Goal: Task Accomplishment & Management: Complete application form

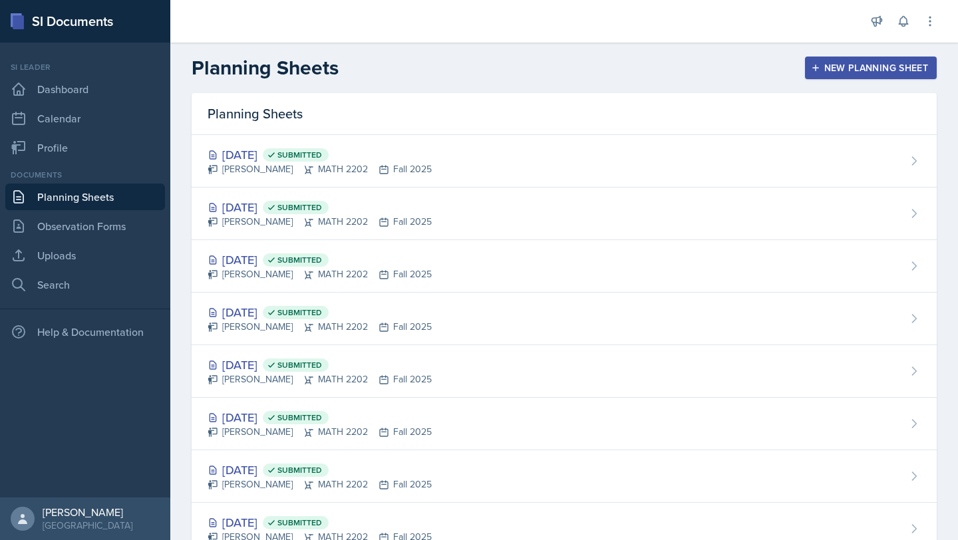
click at [947, 70] on div "Planning Sheets New Planning Sheet" at bounding box center [564, 68] width 788 height 24
click at [924, 70] on div "New Planning Sheet" at bounding box center [870, 68] width 114 height 11
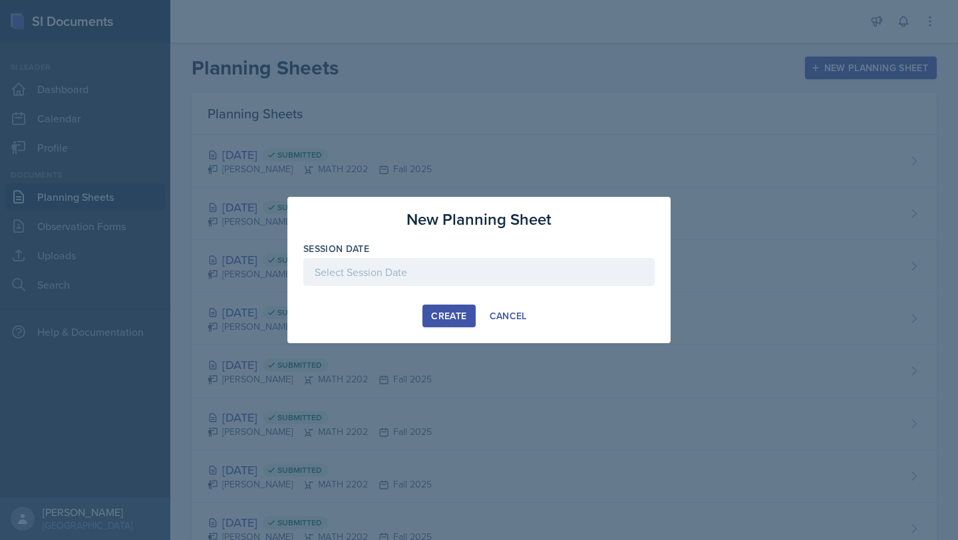
click at [454, 274] on div at bounding box center [478, 272] width 351 height 28
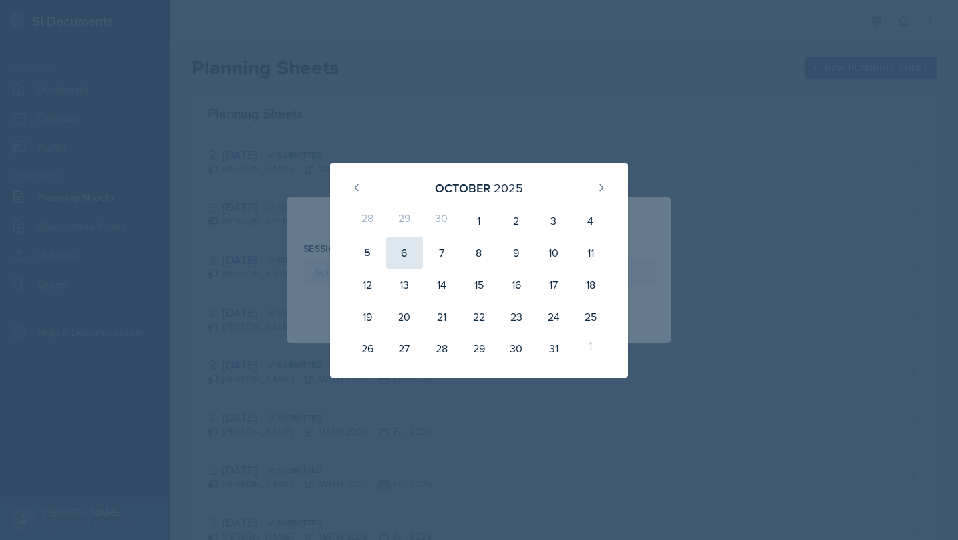
click at [404, 259] on div "6" at bounding box center [404, 253] width 37 height 32
type input "October 6th, 2025"
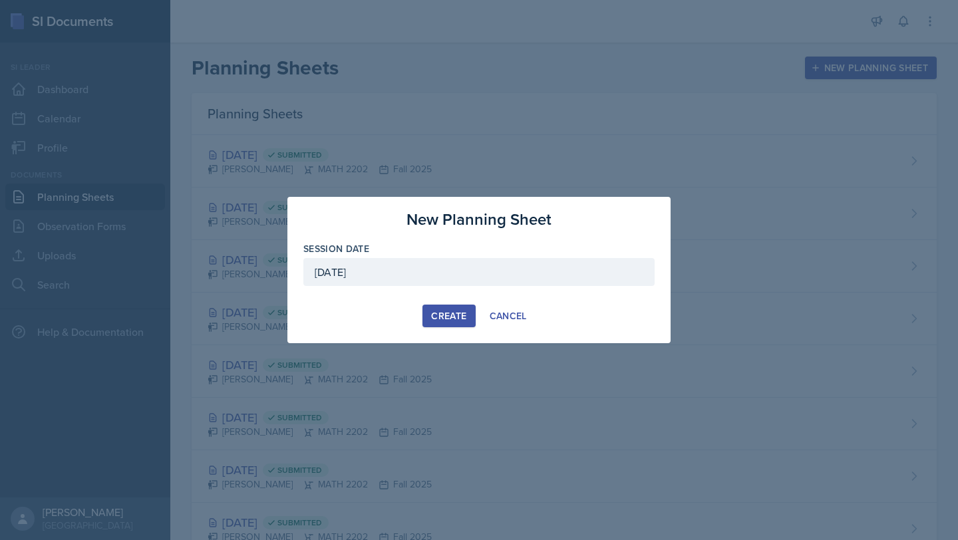
click at [460, 312] on div "Create" at bounding box center [448, 316] width 35 height 11
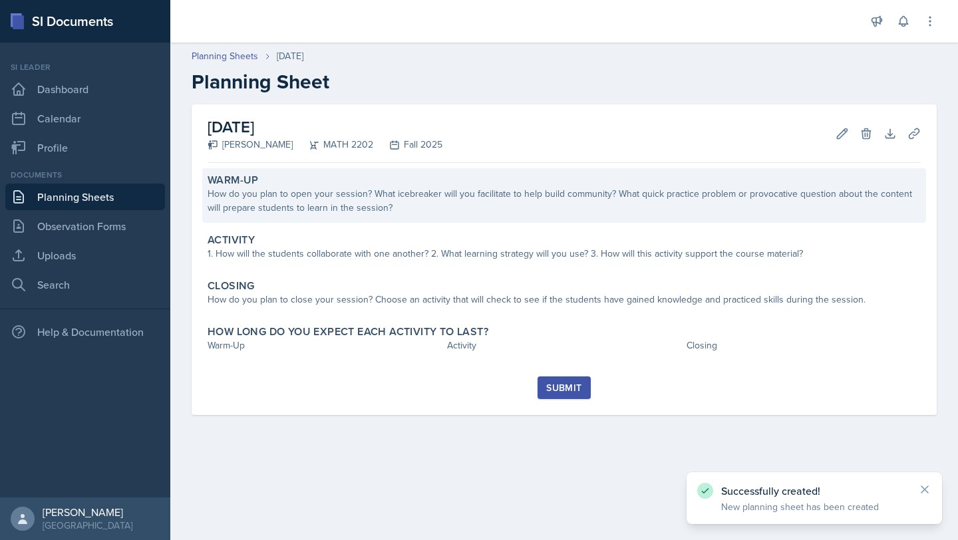
click at [393, 194] on div "How do you plan to open your session? What icebreaker will you facilitate to he…" at bounding box center [564, 201] width 713 height 28
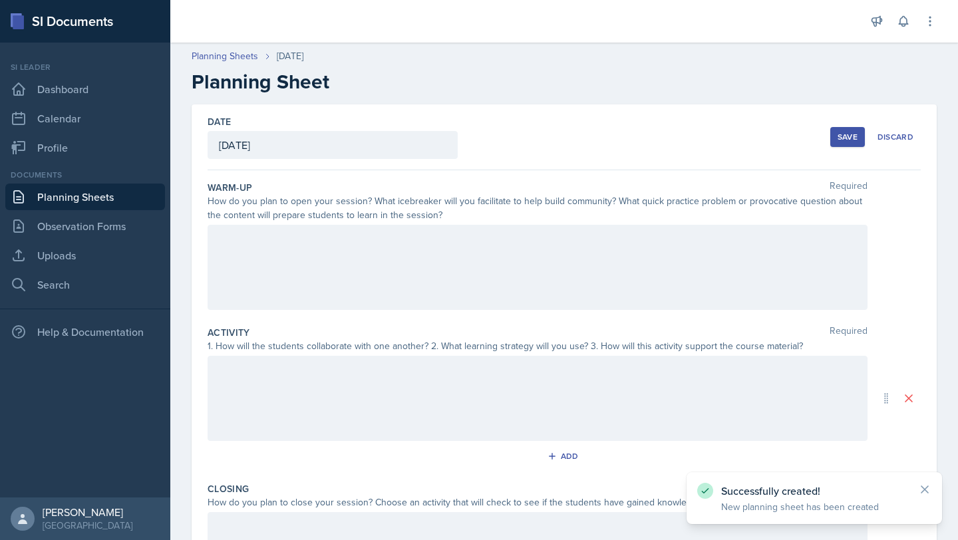
click at [315, 259] on div at bounding box center [538, 267] width 660 height 85
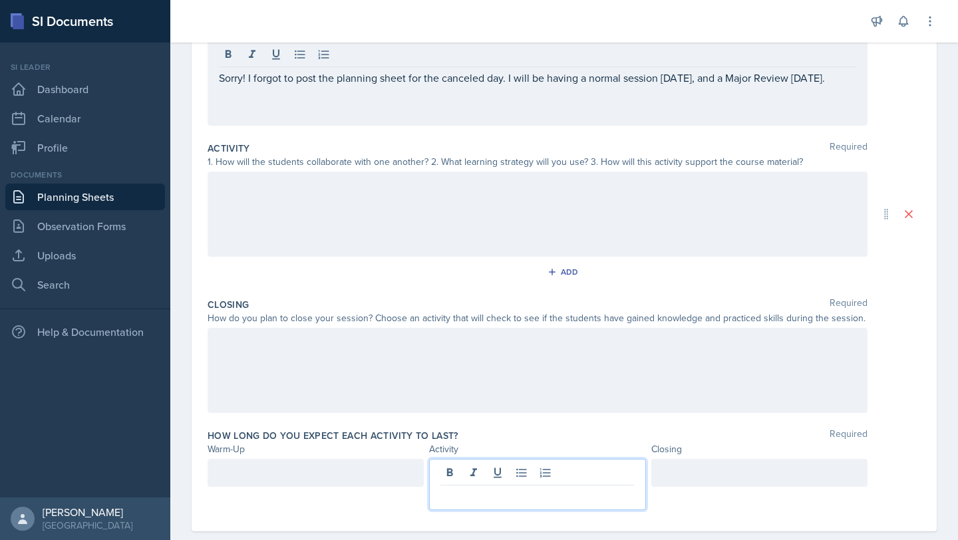
click at [509, 488] on p at bounding box center [537, 496] width 194 height 16
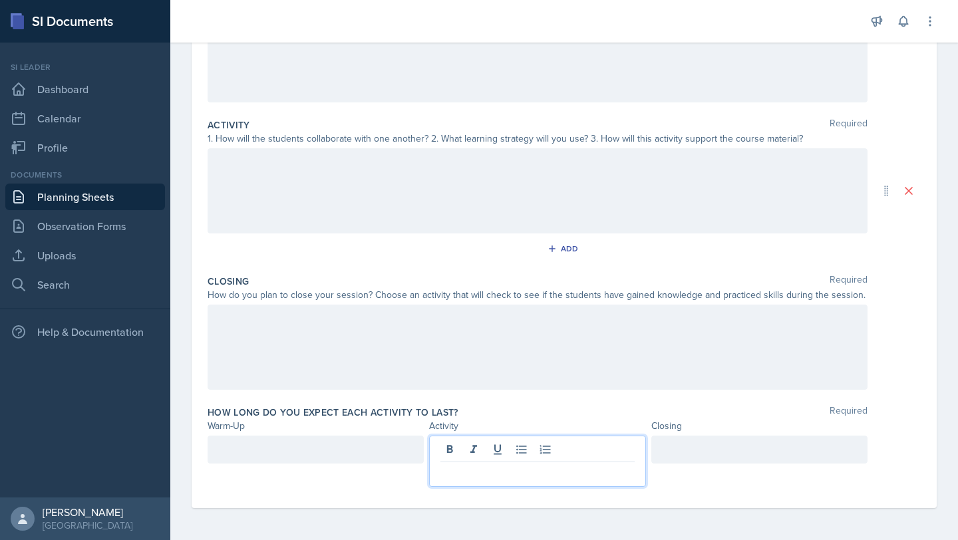
click at [326, 461] on div at bounding box center [316, 450] width 216 height 28
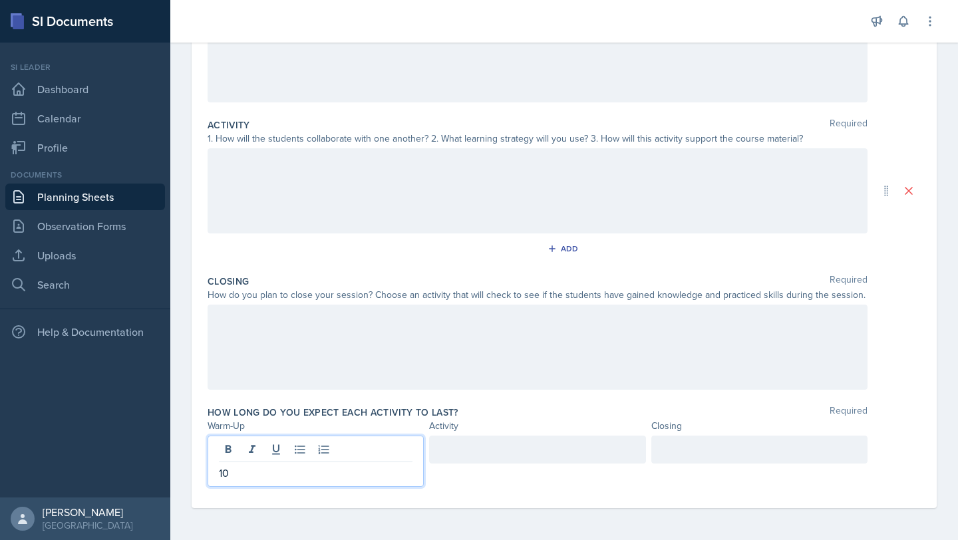
click at [460, 457] on div at bounding box center [537, 450] width 216 height 28
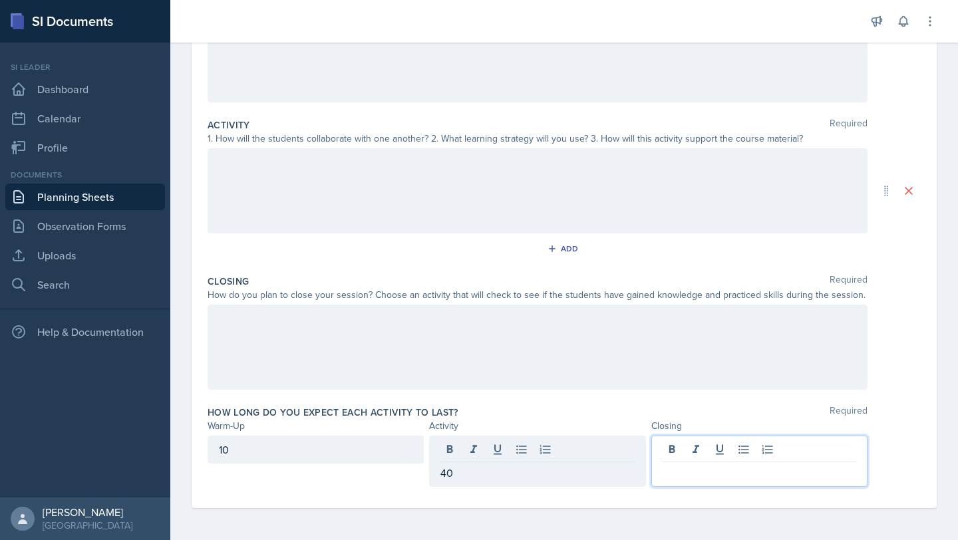
click at [672, 452] on div at bounding box center [759, 461] width 216 height 51
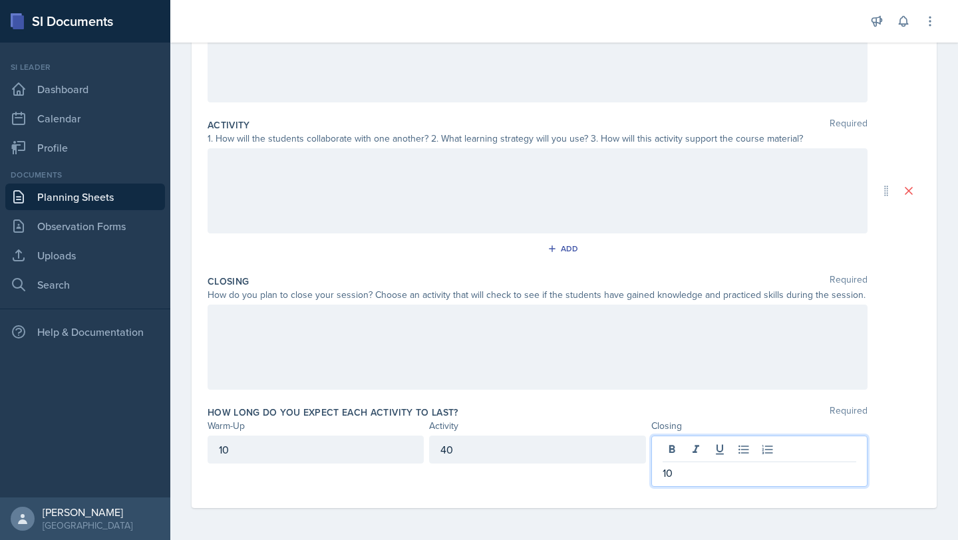
click at [617, 398] on div "Closing Required How do you plan to close your session? Choose an activity that…" at bounding box center [564, 334] width 713 height 131
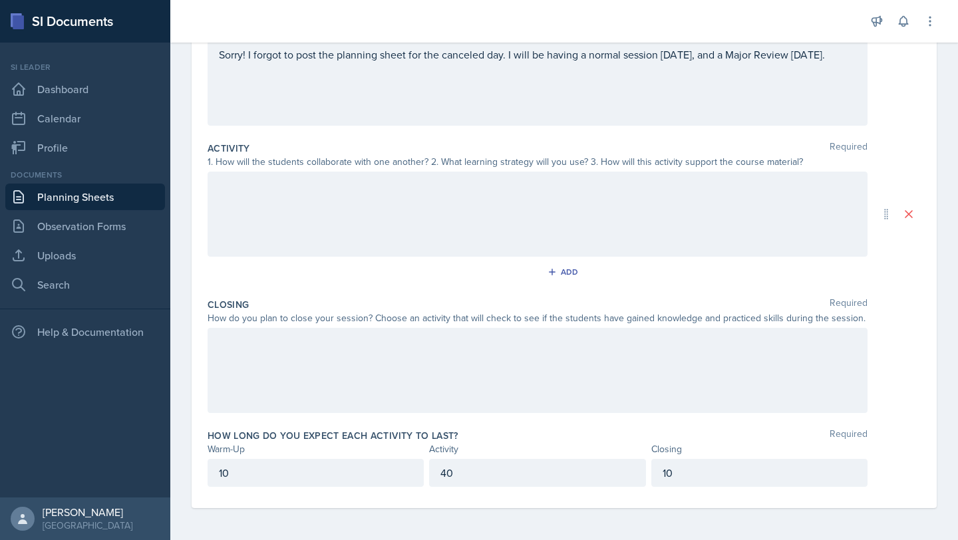
scroll to position [0, 0]
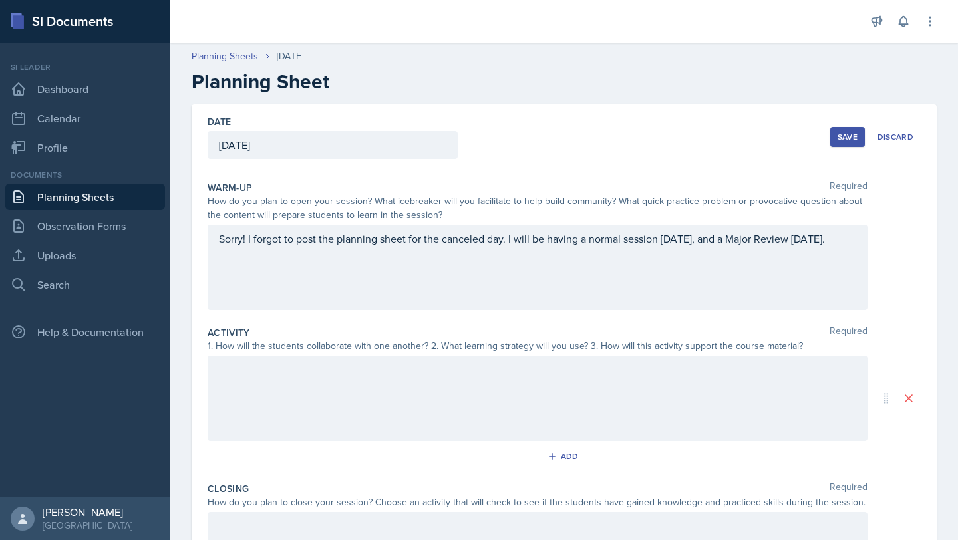
click at [838, 134] on div "Save" at bounding box center [847, 137] width 20 height 11
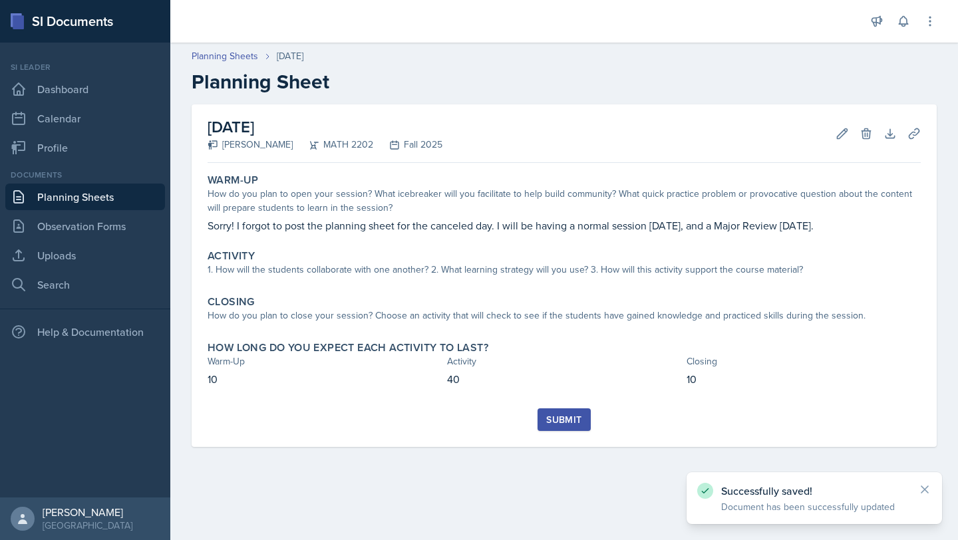
click at [571, 425] on div "Submit" at bounding box center [563, 419] width 35 height 11
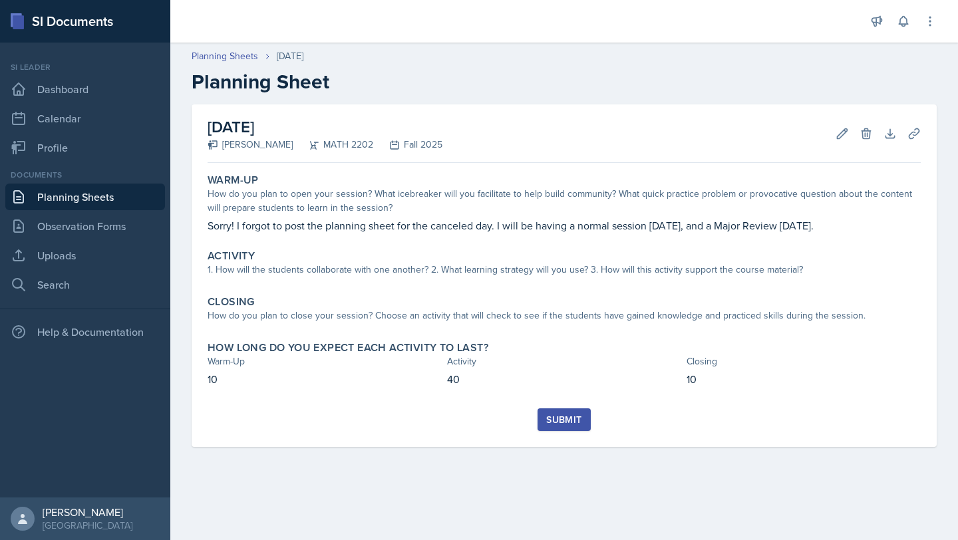
click at [570, 431] on button "Submit" at bounding box center [563, 419] width 53 height 23
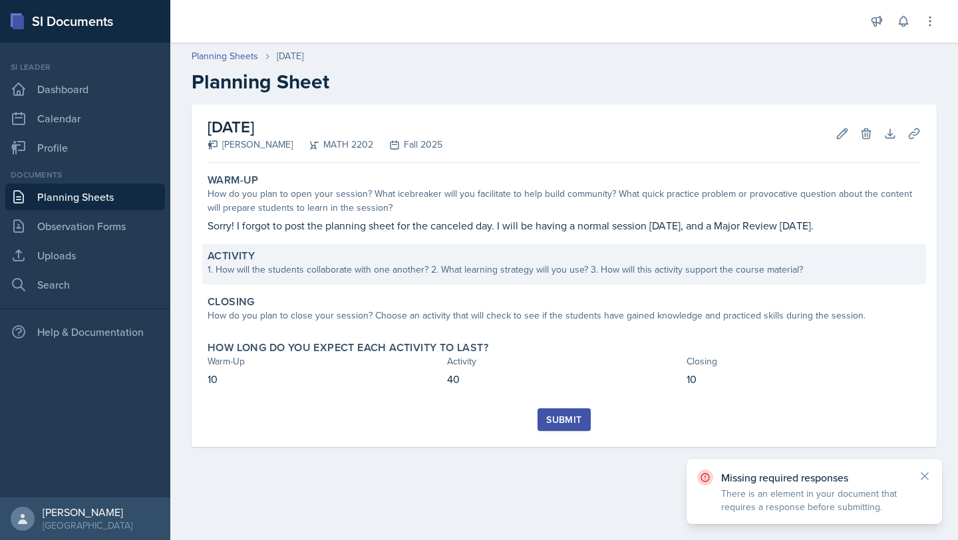
click at [415, 277] on div "1. How will the students collaborate with one another? 2. What learning strateg…" at bounding box center [564, 270] width 713 height 14
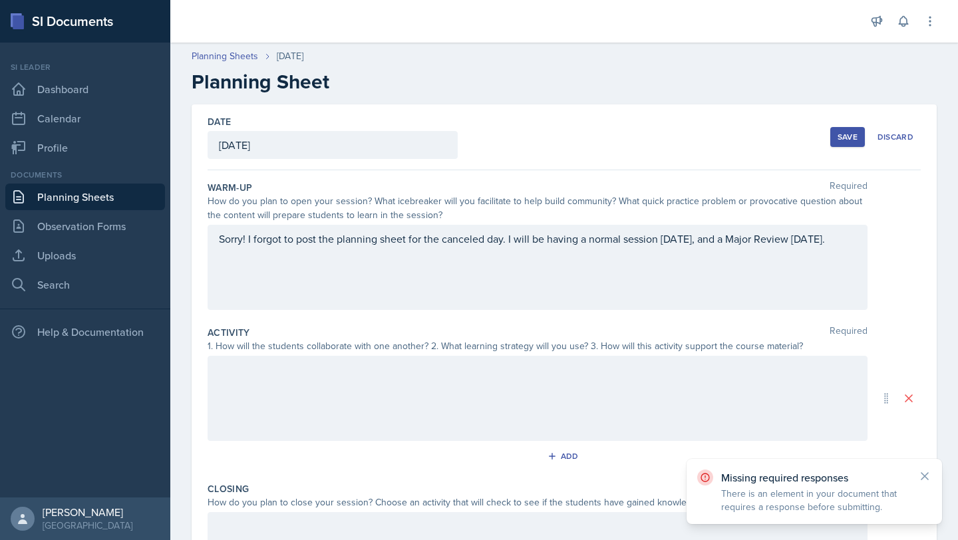
drag, startPoint x: 345, startPoint y: 271, endPoint x: 216, endPoint y: 237, distance: 133.9
click at [216, 237] on div "Sorry! I forgot to post the planning sheet for the canceled day. I will be havi…" at bounding box center [538, 267] width 660 height 85
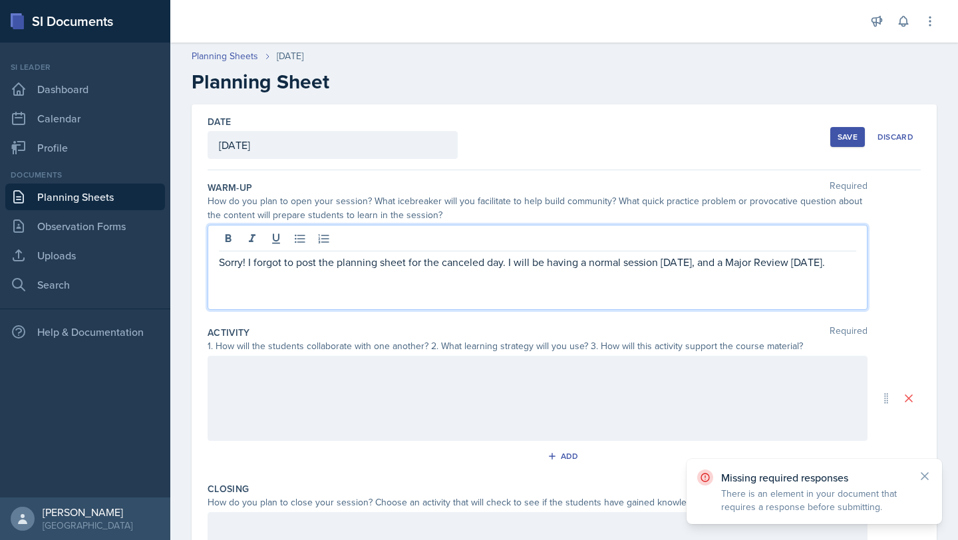
click at [216, 237] on div "Sorry! I forgot to post the planning sheet for the canceled day. I will be havi…" at bounding box center [538, 267] width 660 height 85
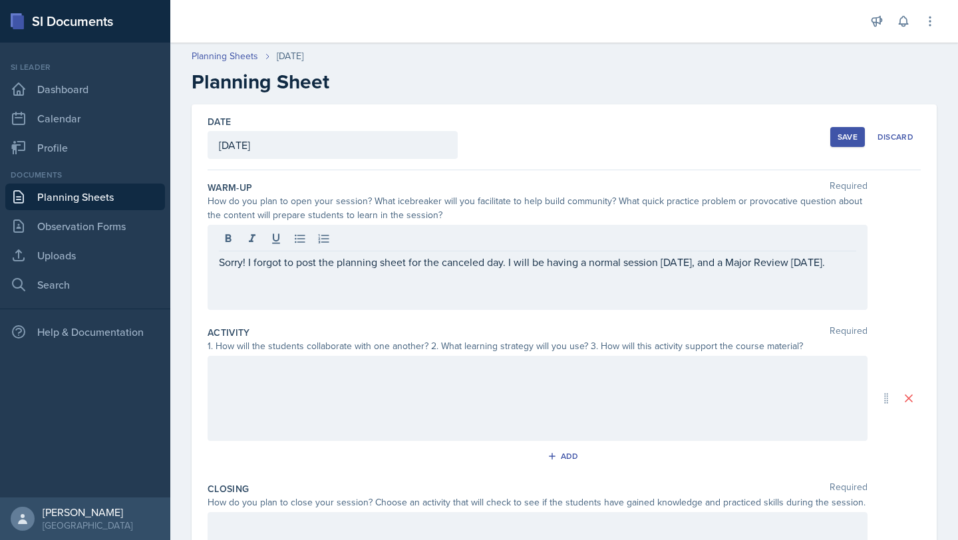
drag, startPoint x: 217, startPoint y: 258, endPoint x: 311, endPoint y: 278, distance: 96.5
click at [311, 278] on div "Sorry! I forgot to post the planning sheet for the canceled day. I will be havi…" at bounding box center [538, 267] width 660 height 85
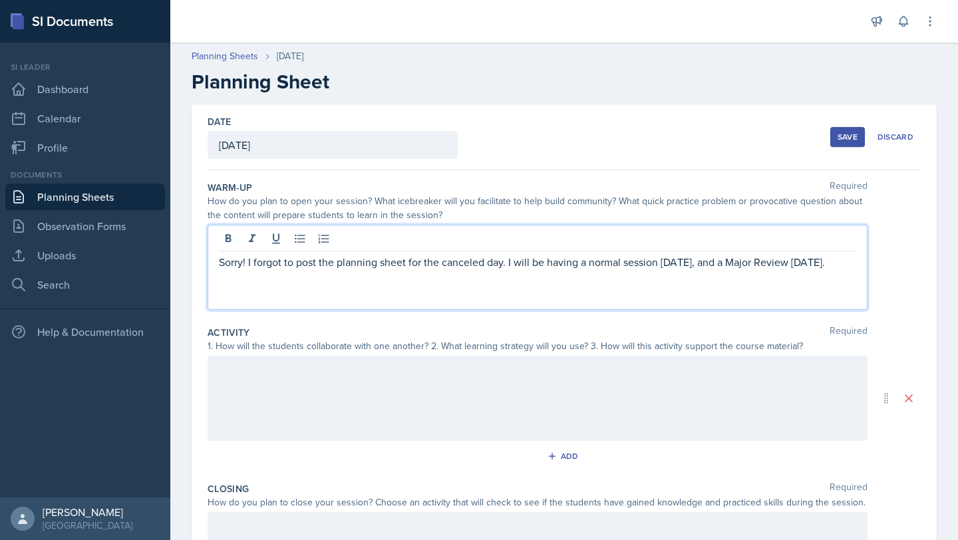
click at [311, 270] on p "Sorry! I forgot to post the planning sheet for the canceled day. I will be havi…" at bounding box center [537, 262] width 637 height 16
drag, startPoint x: 324, startPoint y: 279, endPoint x: 205, endPoint y: 243, distance: 124.4
click at [205, 243] on div "Date October 6th, 2025 October 2025 28 29 30 1 2 3 4 5 6 7 8 9 10 11 12 13 14 1…" at bounding box center [564, 398] width 745 height 588
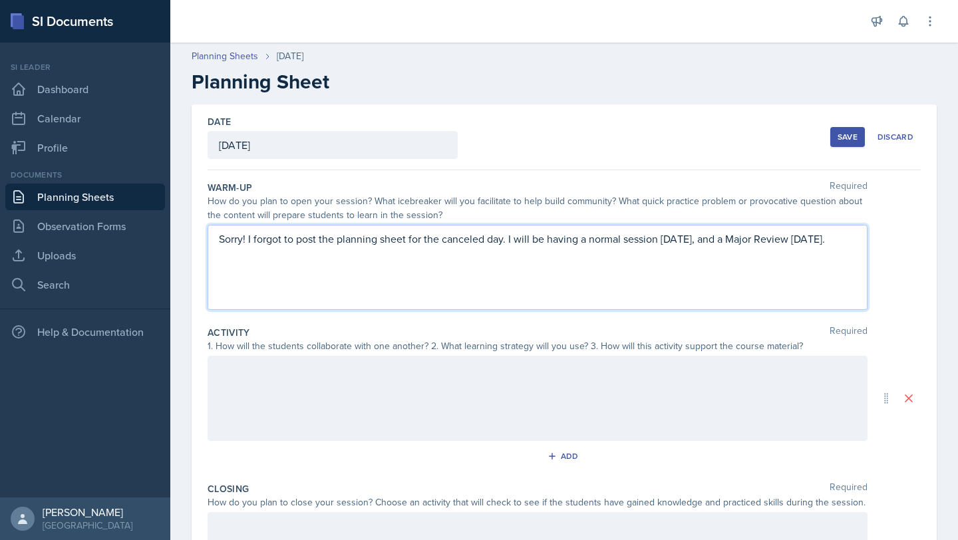
copy p "Sorry! I forgot to post the planning sheet for the canceled day. I will be havi…"
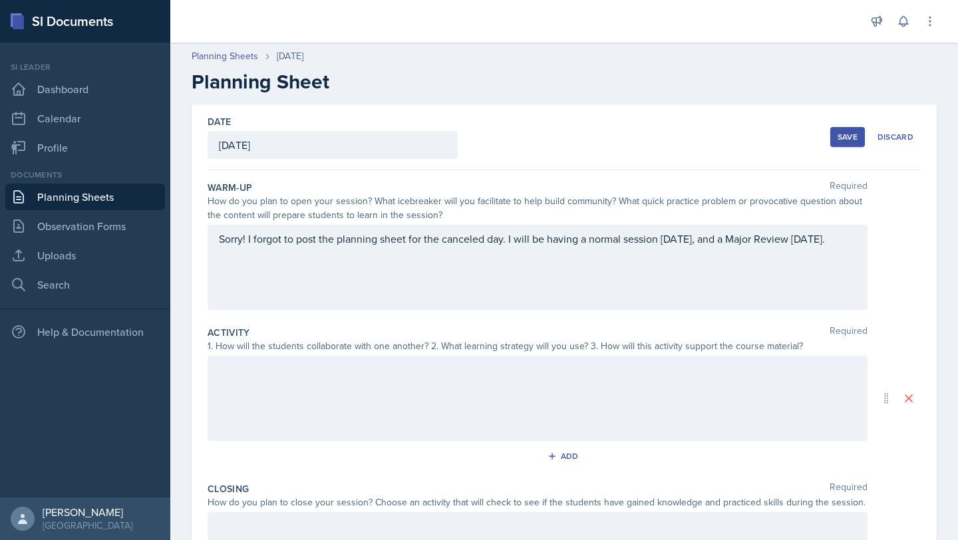
click at [275, 391] on div at bounding box center [538, 398] width 660 height 85
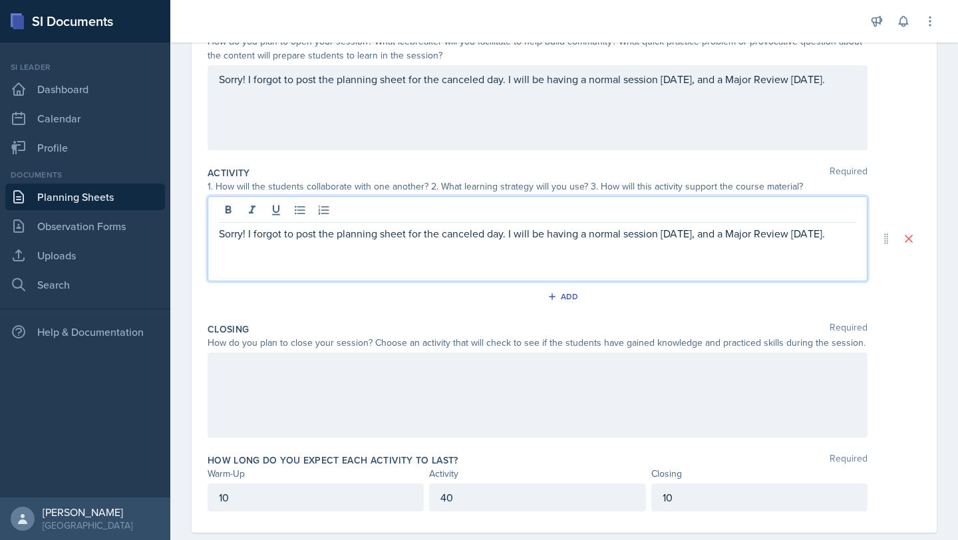
scroll to position [184, 0]
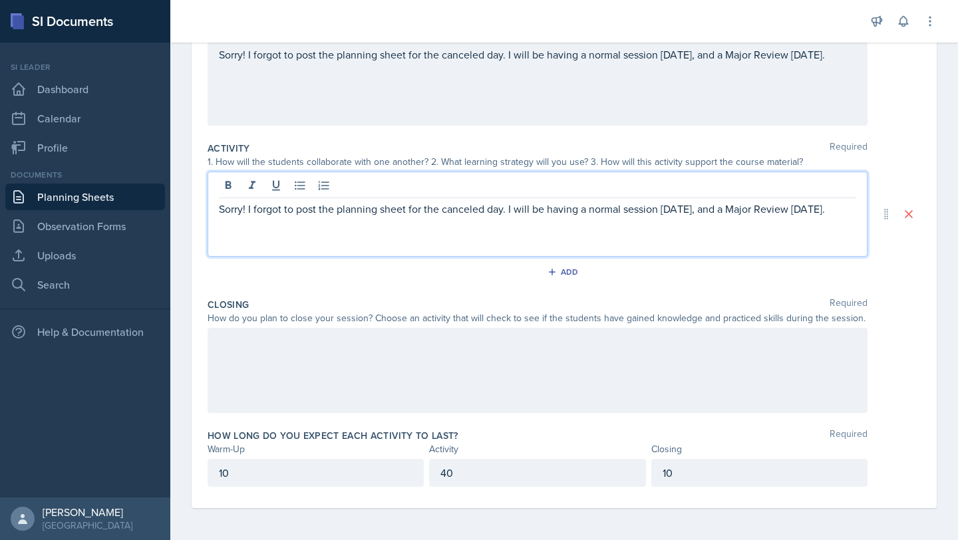
click at [275, 391] on div at bounding box center [538, 370] width 660 height 85
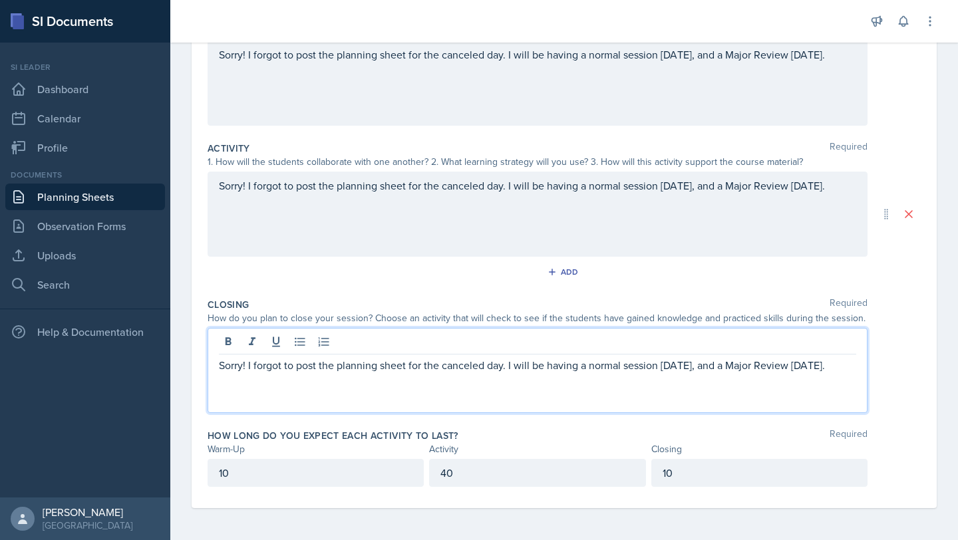
scroll to position [0, 0]
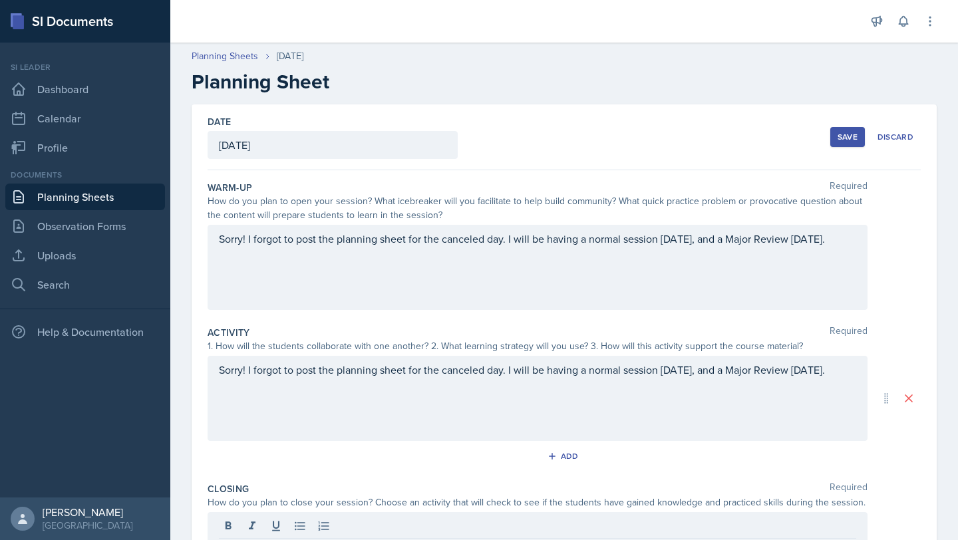
click at [847, 132] on div "Save" at bounding box center [847, 137] width 20 height 11
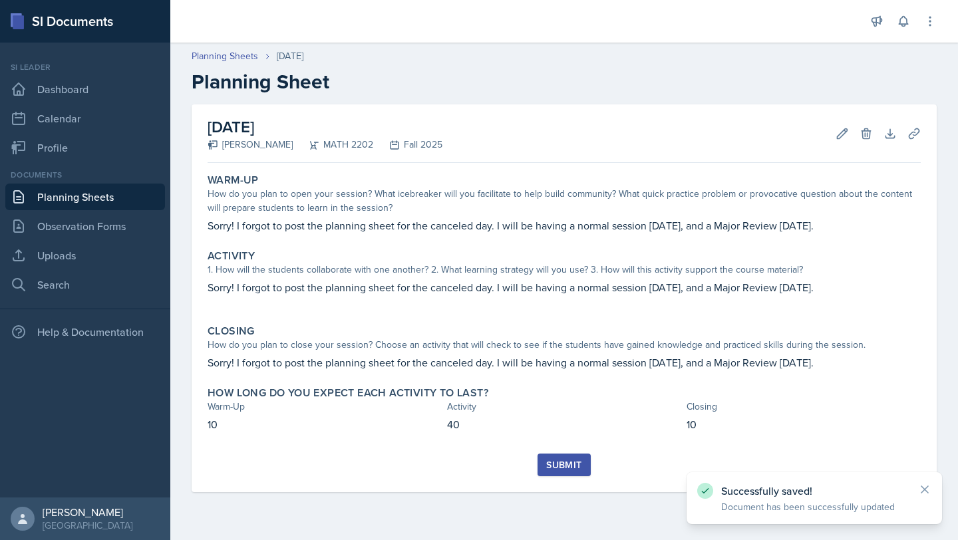
click at [558, 470] on div "Submit" at bounding box center [563, 465] width 35 height 11
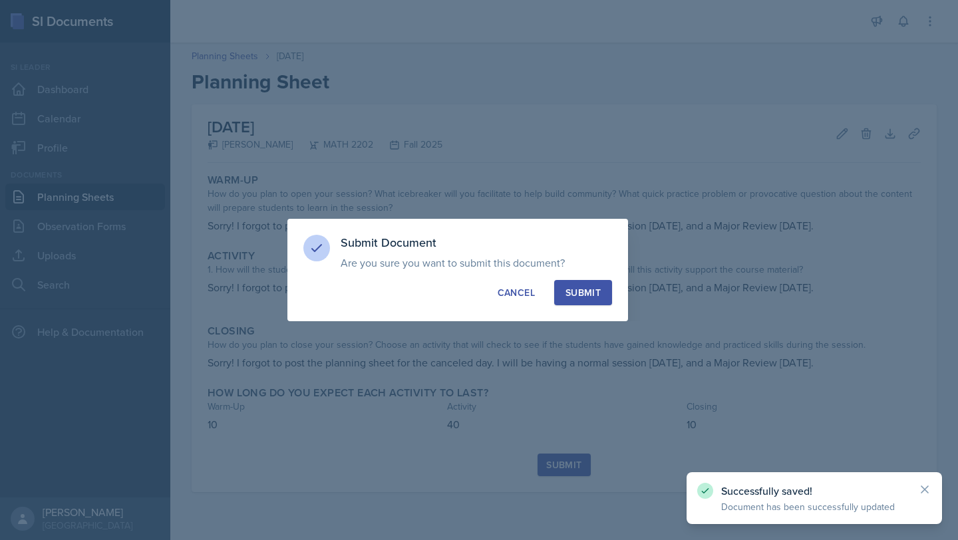
click at [593, 305] on button "Submit" at bounding box center [583, 292] width 58 height 25
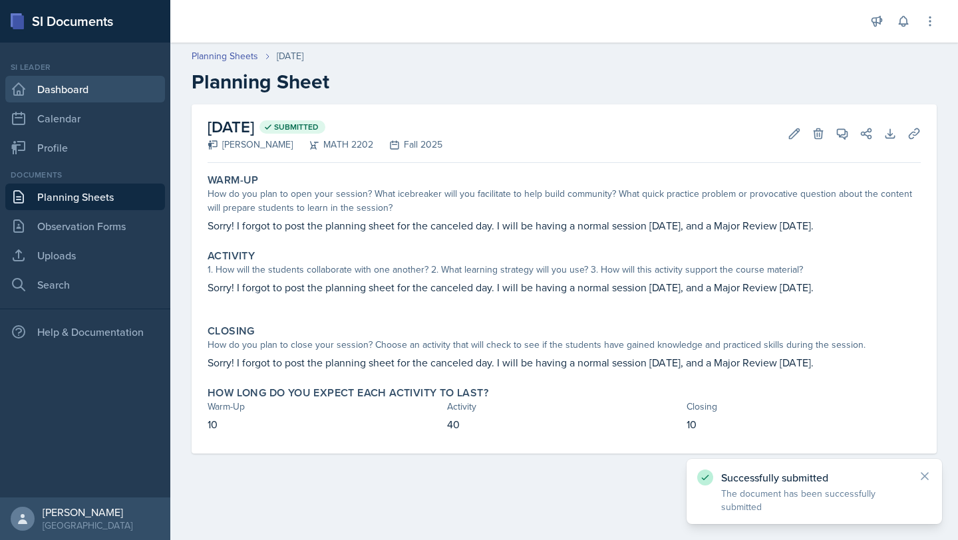
click at [94, 92] on link "Dashboard" at bounding box center [85, 89] width 160 height 27
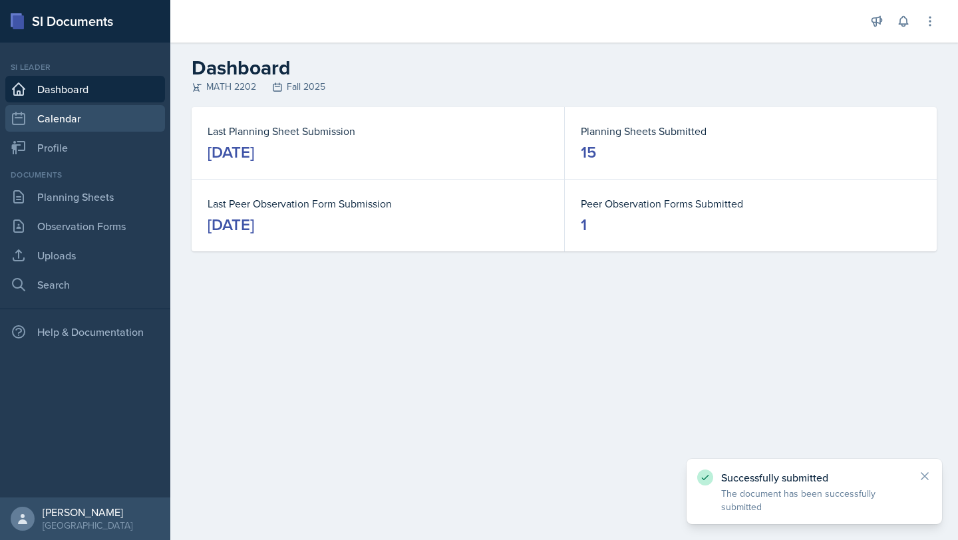
click at [82, 131] on link "Calendar" at bounding box center [85, 118] width 160 height 27
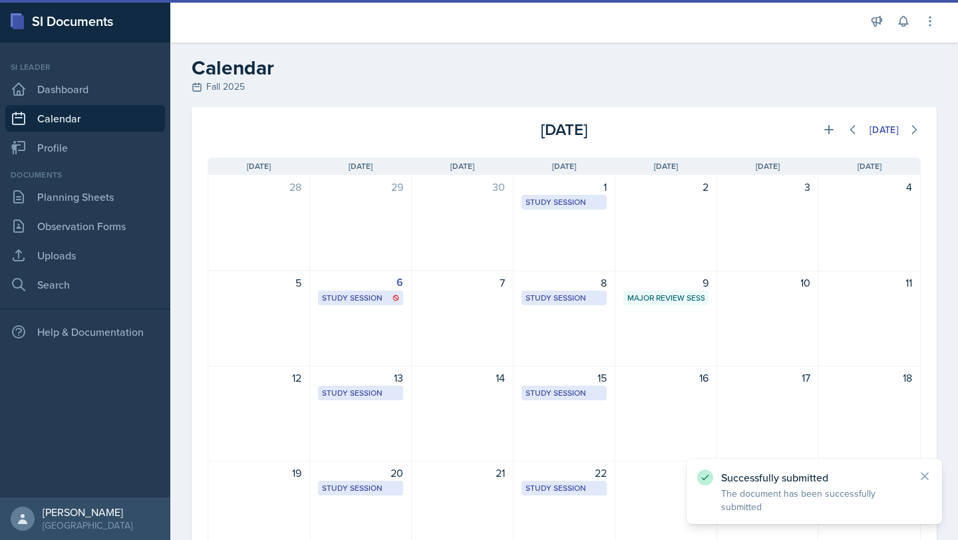
click at [77, 162] on nav "Si leader Dashboard Calendar Profile Documents Planning Sheets Observation Form…" at bounding box center [85, 270] width 170 height 455
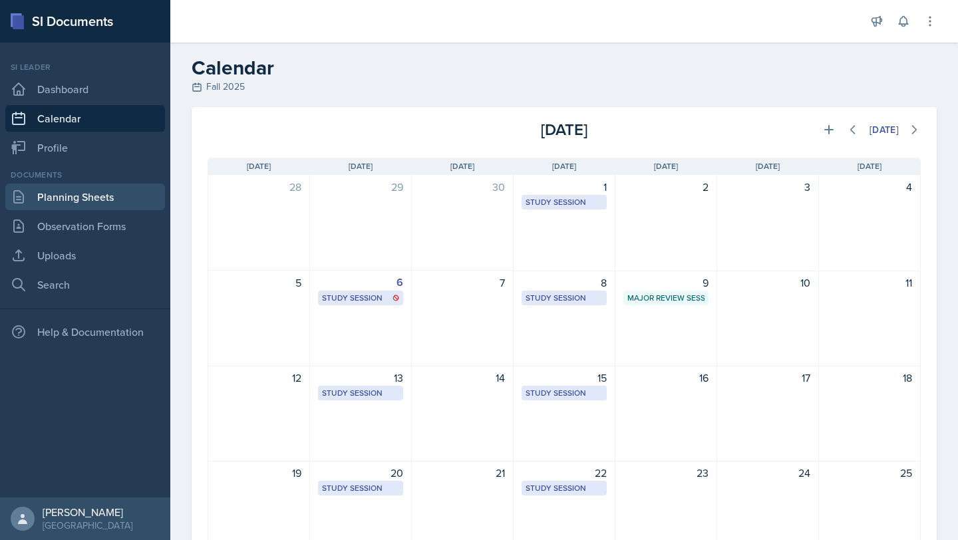
click at [96, 192] on link "Planning Sheets" at bounding box center [85, 197] width 160 height 27
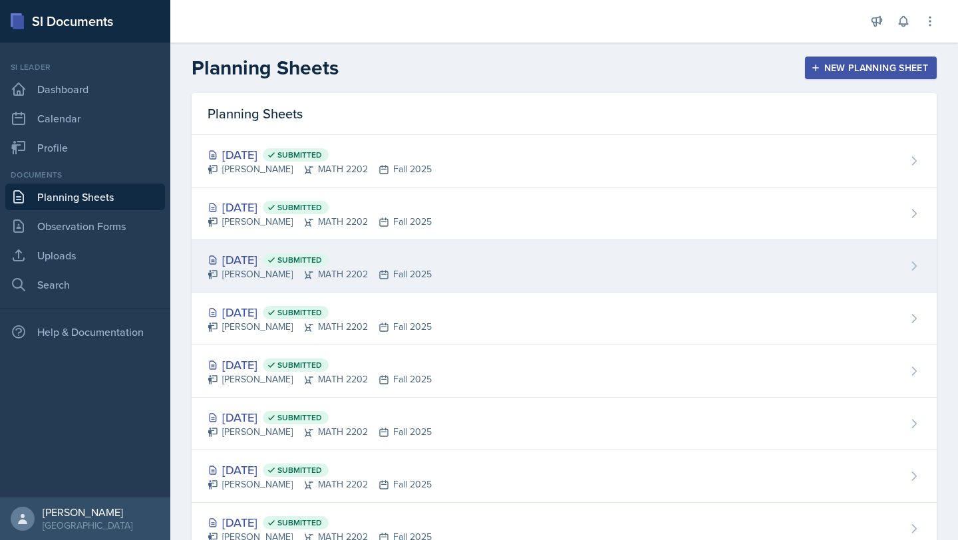
click at [337, 248] on div "Oct 6th, 2025 Submitted Santiago Ochoa MATH 2202 Fall 2025" at bounding box center [564, 266] width 745 height 53
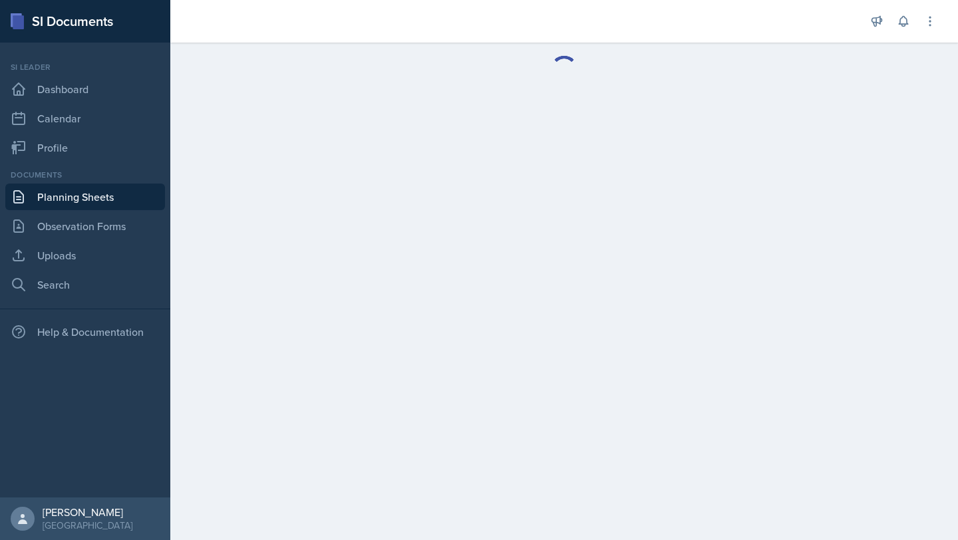
click at [337, 248] on main at bounding box center [564, 292] width 788 height 498
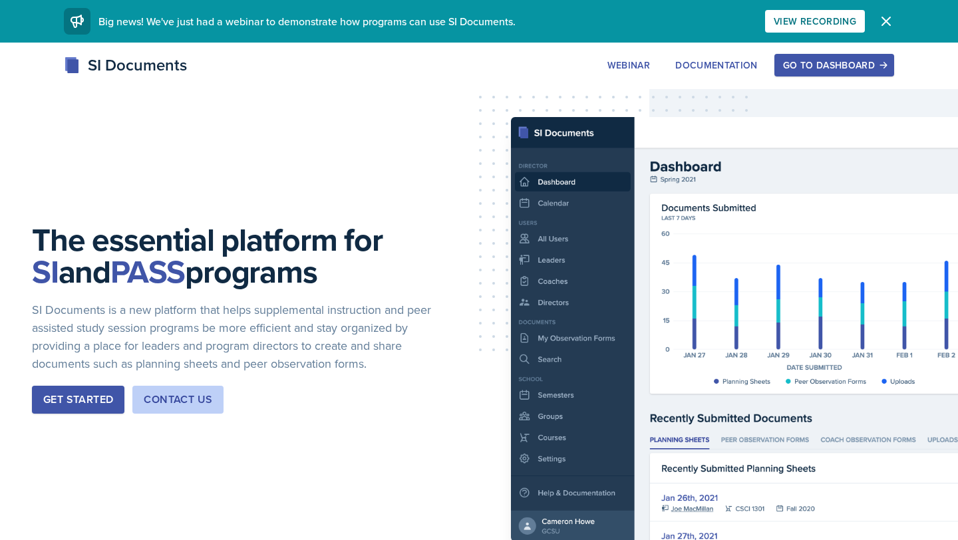
click at [851, 66] on div "Go to Dashboard" at bounding box center [834, 65] width 102 height 11
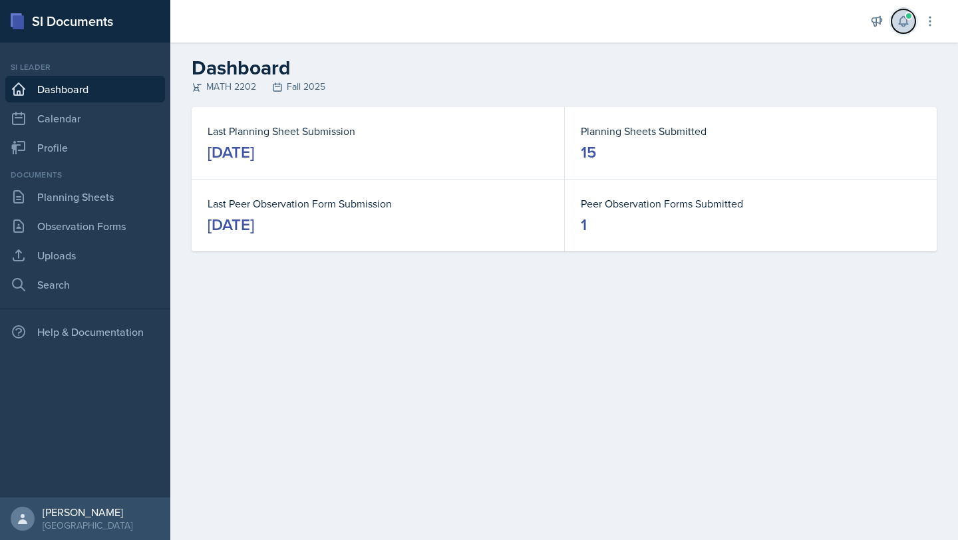
click at [907, 19] on span at bounding box center [909, 16] width 8 height 8
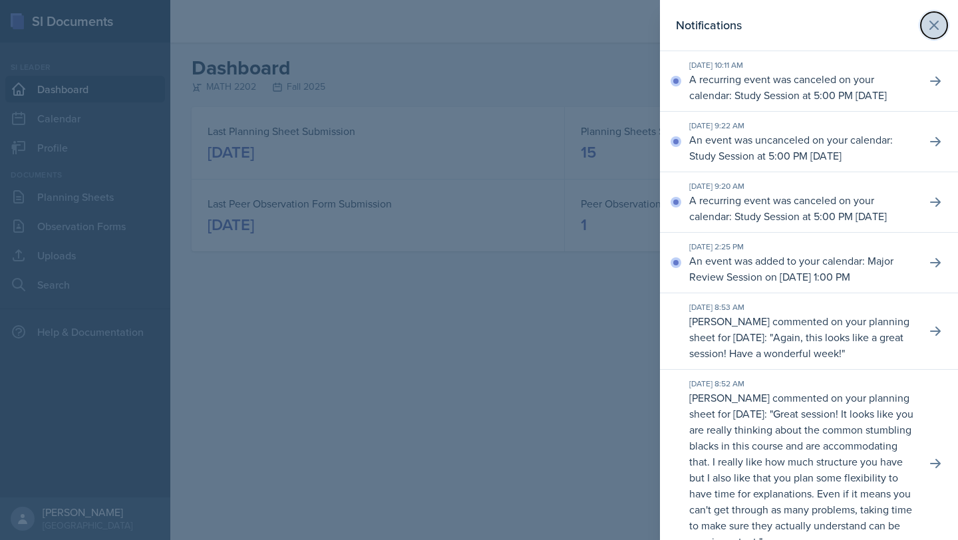
click at [934, 21] on icon at bounding box center [934, 25] width 16 height 16
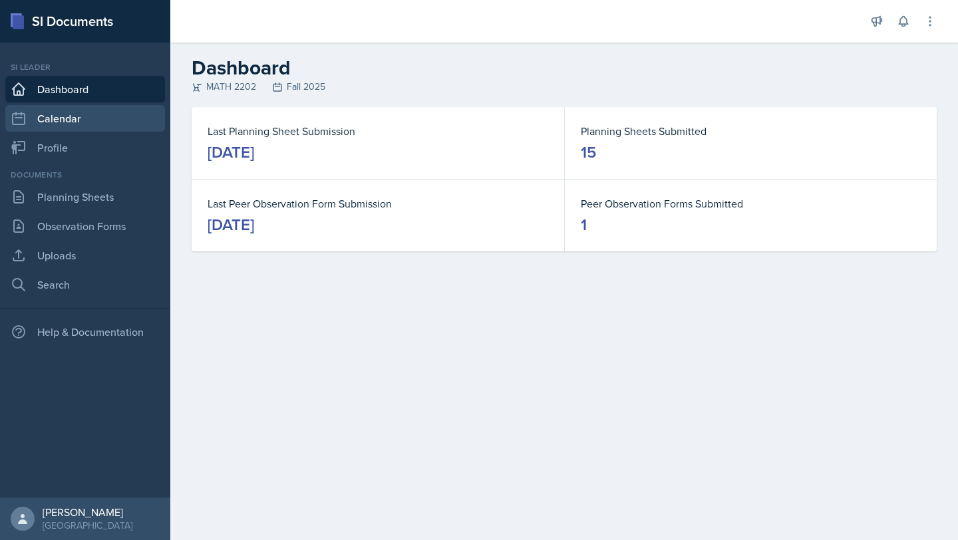
click at [41, 128] on link "Calendar" at bounding box center [85, 118] width 160 height 27
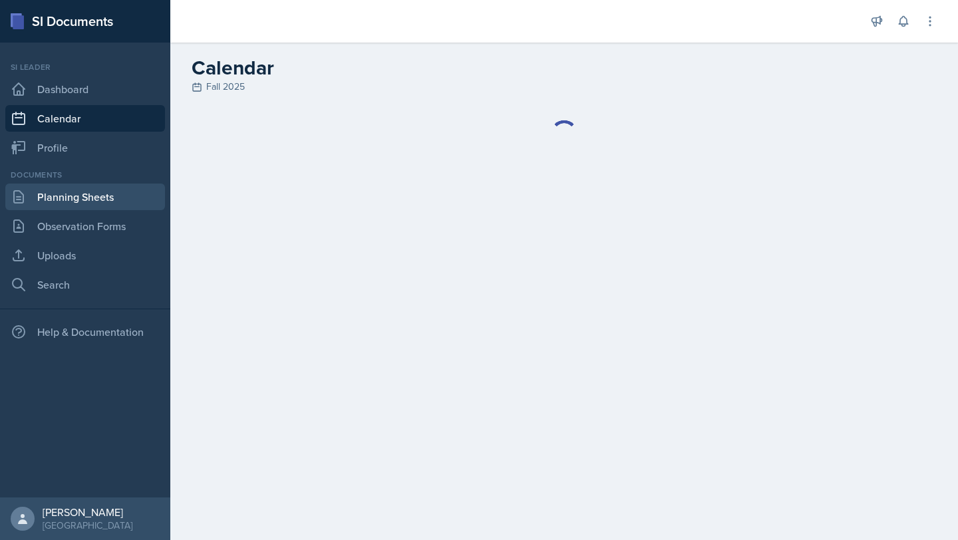
click at [80, 206] on link "Planning Sheets" at bounding box center [85, 197] width 160 height 27
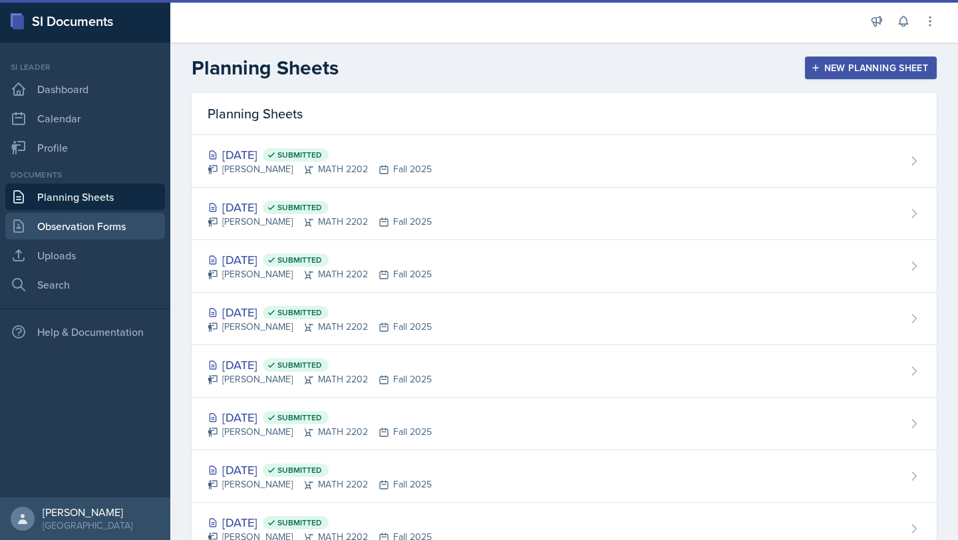
click at [93, 225] on link "Observation Forms" at bounding box center [85, 226] width 160 height 27
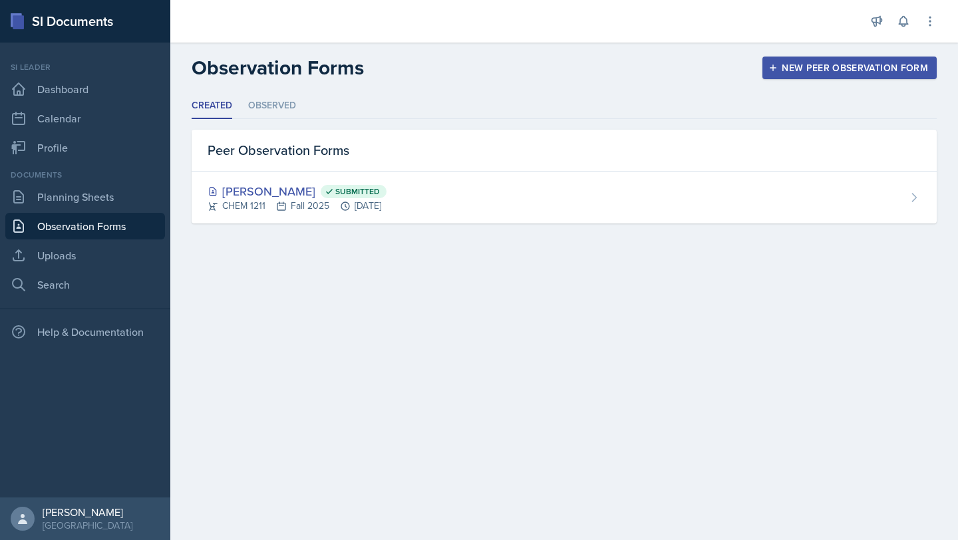
click at [88, 210] on div "Documents Planning Sheets Observation Forms Uploads Search" at bounding box center [85, 233] width 160 height 129
click at [86, 199] on link "Planning Sheets" at bounding box center [85, 197] width 160 height 27
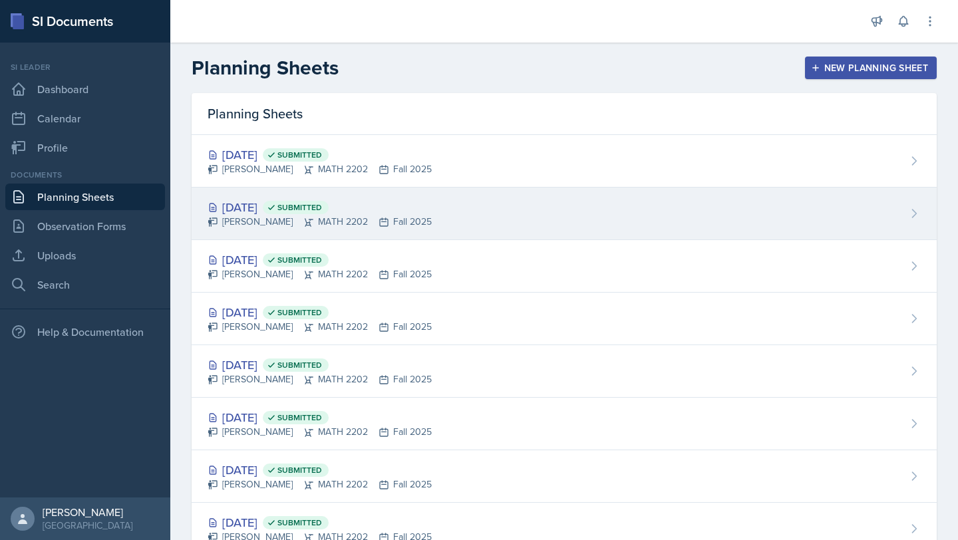
click at [349, 221] on div "[PERSON_NAME] MATH 2202 Fall 2025" at bounding box center [320, 222] width 224 height 14
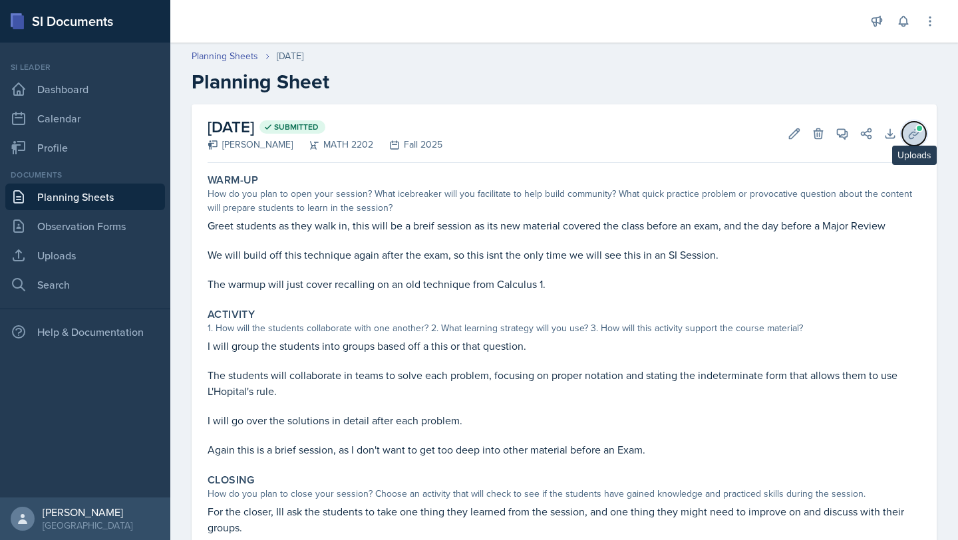
click at [907, 139] on icon at bounding box center [913, 133] width 13 height 13
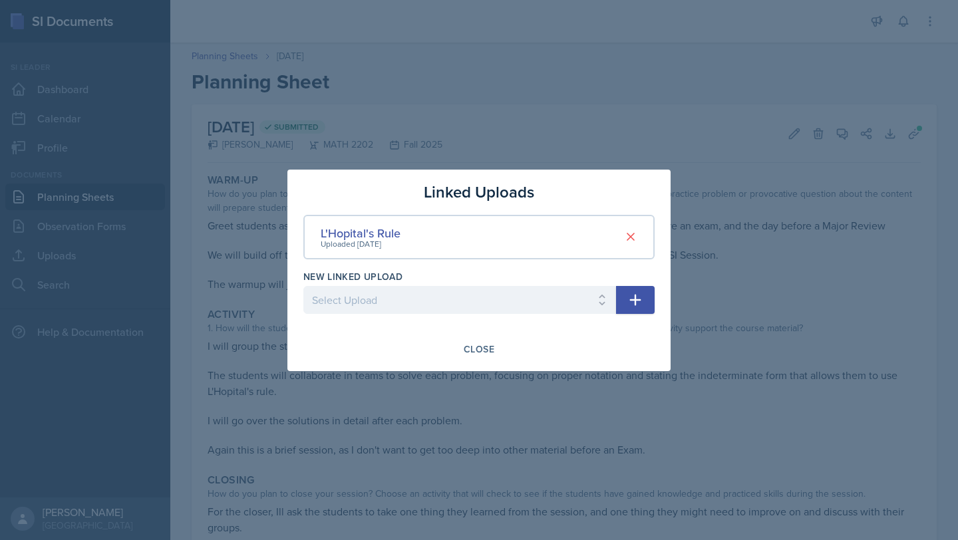
click at [414, 103] on div at bounding box center [479, 270] width 958 height 540
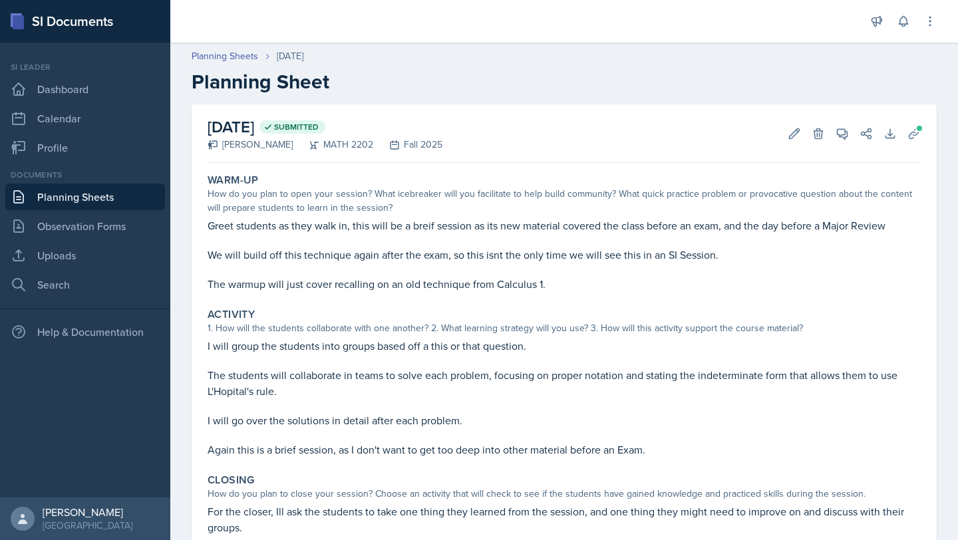
click at [71, 188] on link "Planning Sheets" at bounding box center [85, 197] width 160 height 27
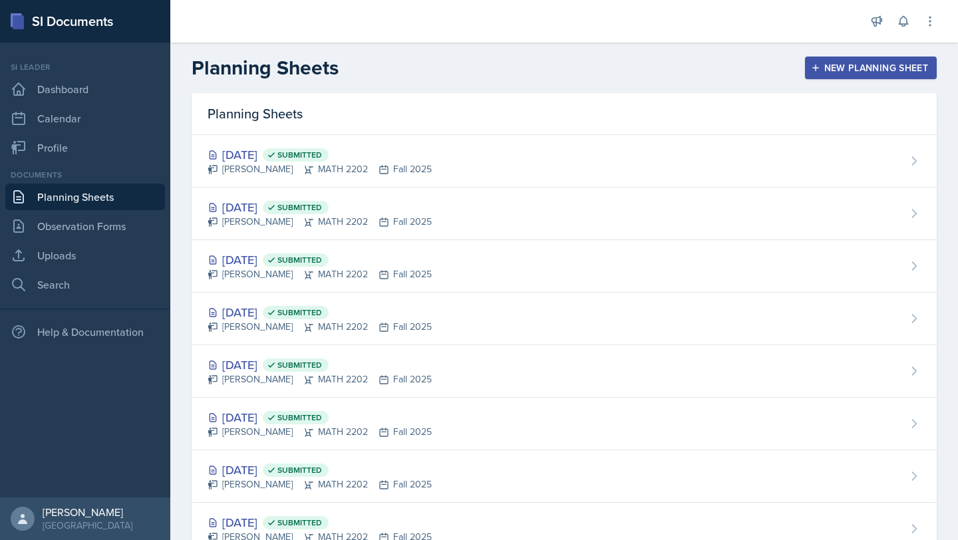
click at [77, 162] on nav "Si leader Dashboard Calendar Profile Documents Planning Sheets Observation Form…" at bounding box center [85, 270] width 170 height 455
click at [73, 129] on link "Calendar" at bounding box center [85, 118] width 160 height 27
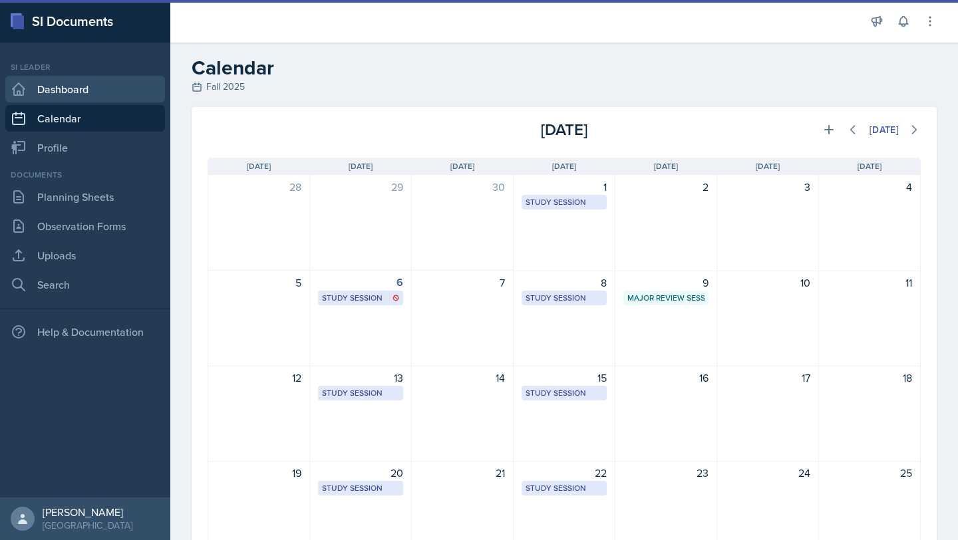
click at [79, 101] on link "Dashboard" at bounding box center [85, 89] width 160 height 27
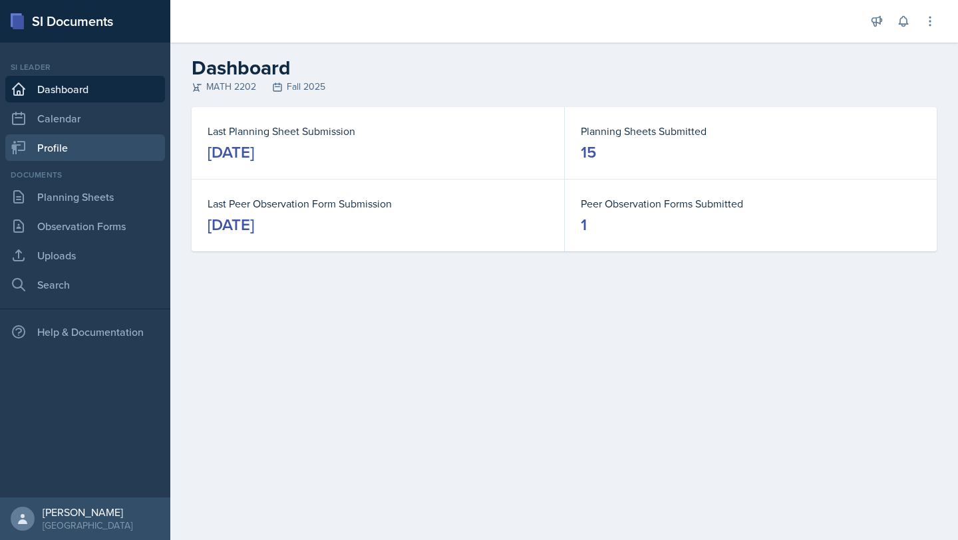
click at [81, 134] on link "Profile" at bounding box center [85, 147] width 160 height 27
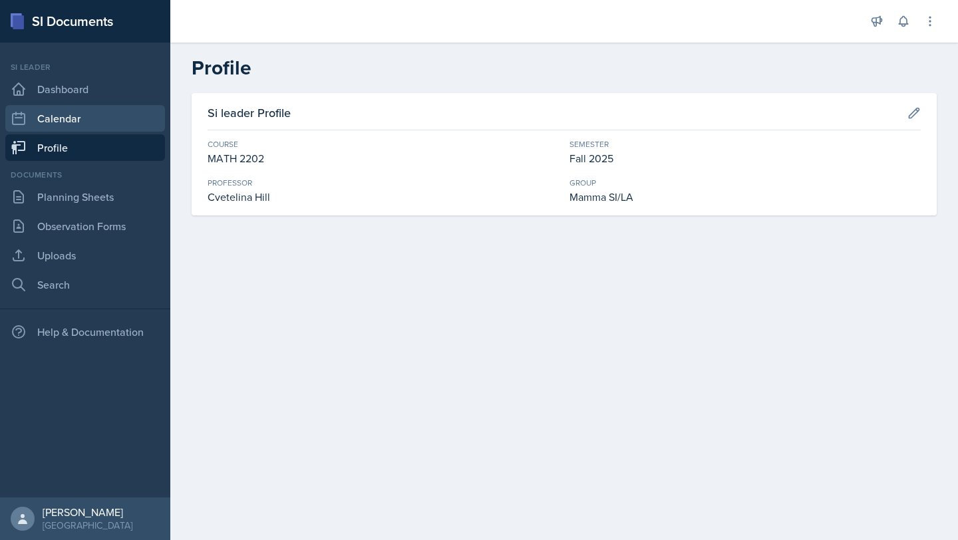
click at [82, 116] on link "Calendar" at bounding box center [85, 118] width 160 height 27
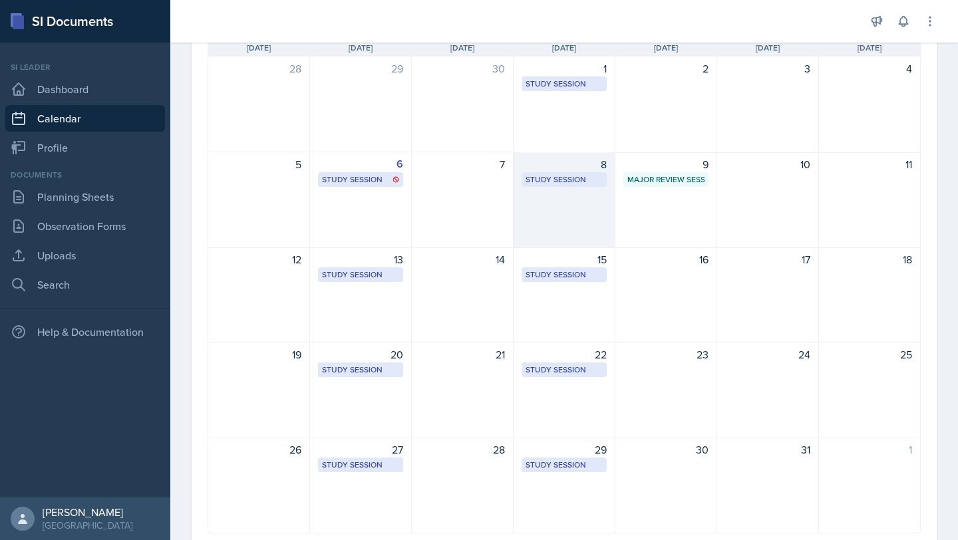
scroll to position [118, 0]
